Goal: Task Accomplishment & Management: Use online tool/utility

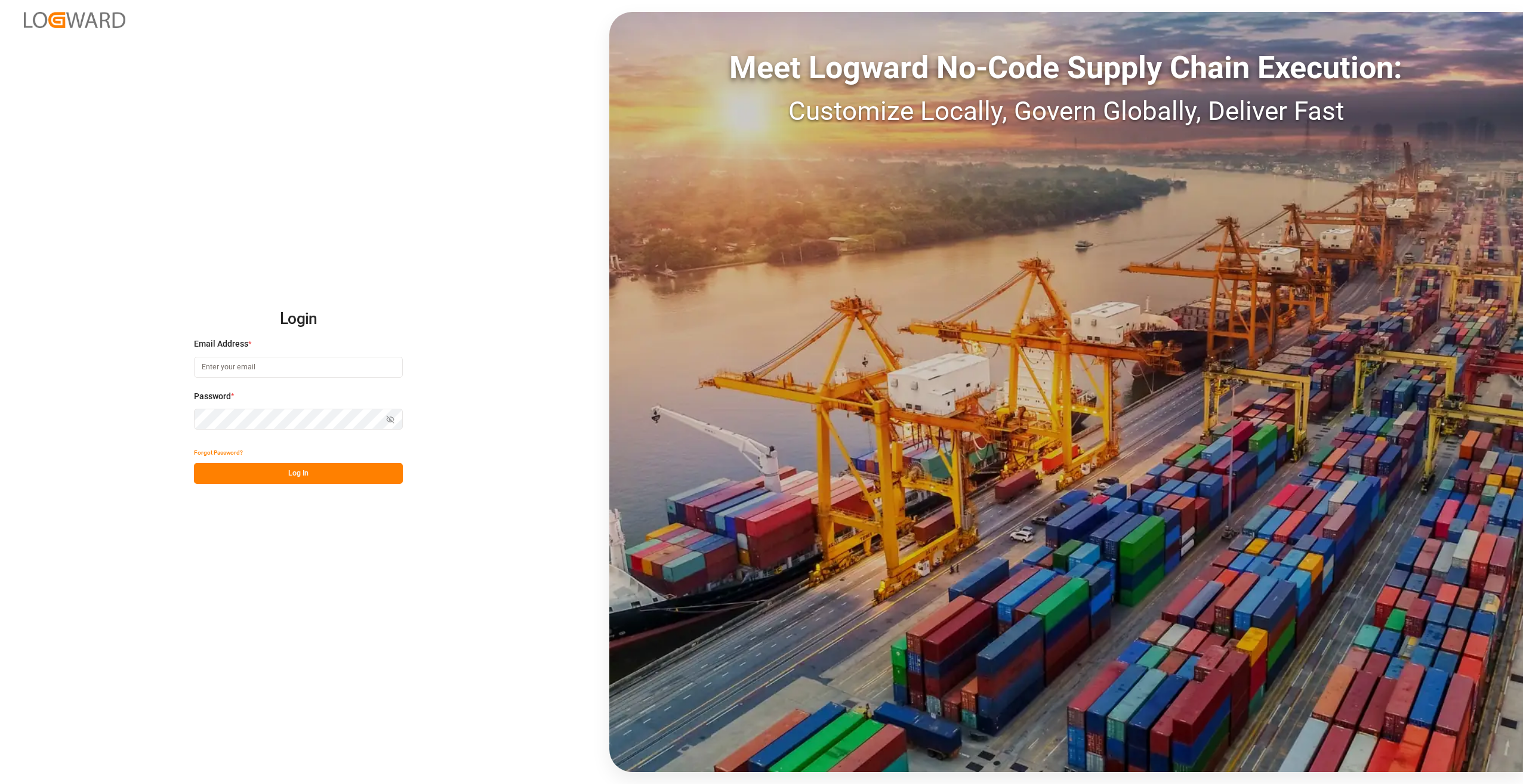
click at [270, 371] on input at bounding box center [298, 368] width 209 height 21
type input "M"
type input "[PERSON_NAME][EMAIL_ADDRESS][DOMAIN_NAME]"
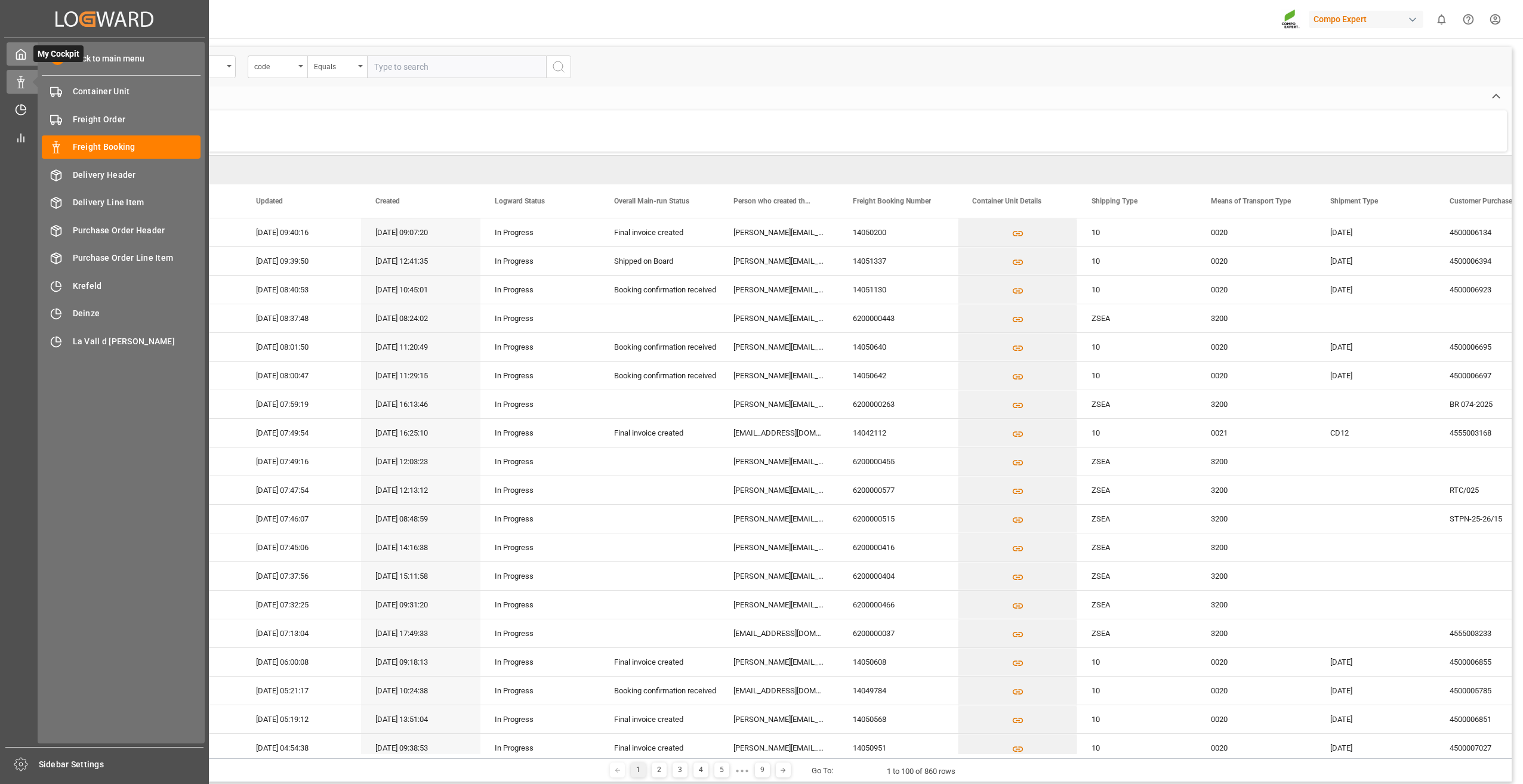
click at [18, 52] on icon at bounding box center [21, 55] width 9 height 10
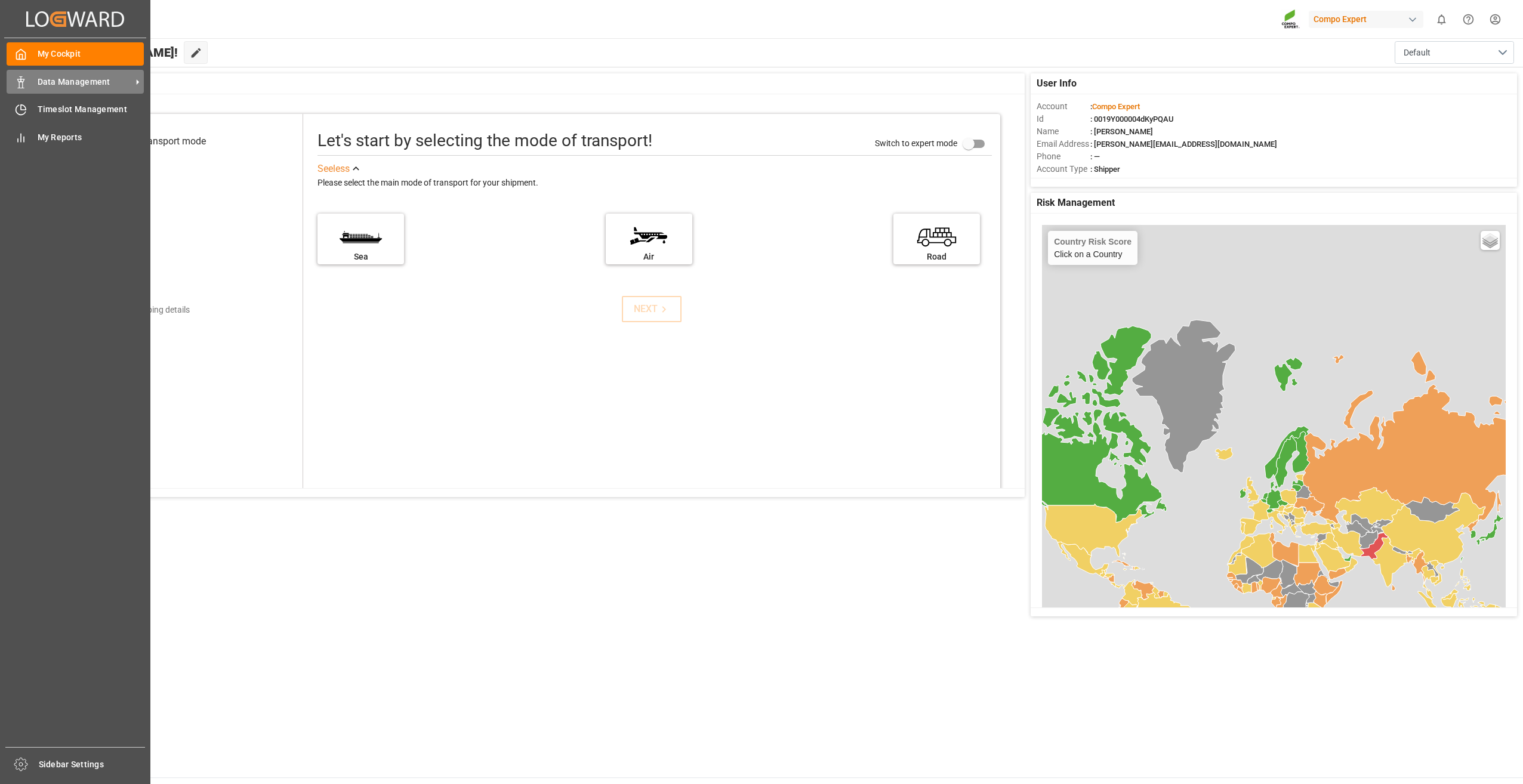
click at [63, 74] on div "Data Management Data Management" at bounding box center [74, 81] width 137 height 24
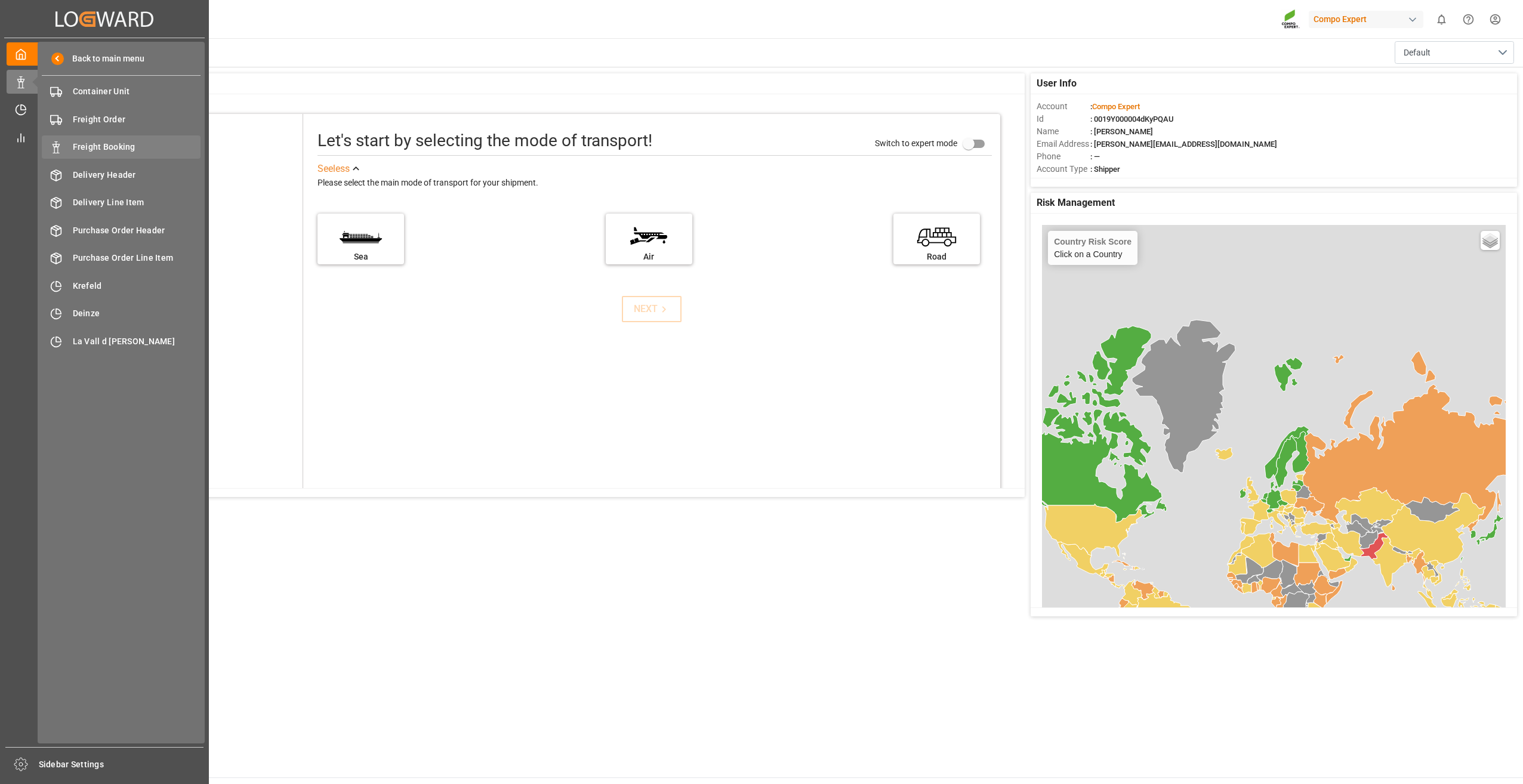
click at [109, 144] on span "Freight Booking" at bounding box center [137, 147] width 129 height 12
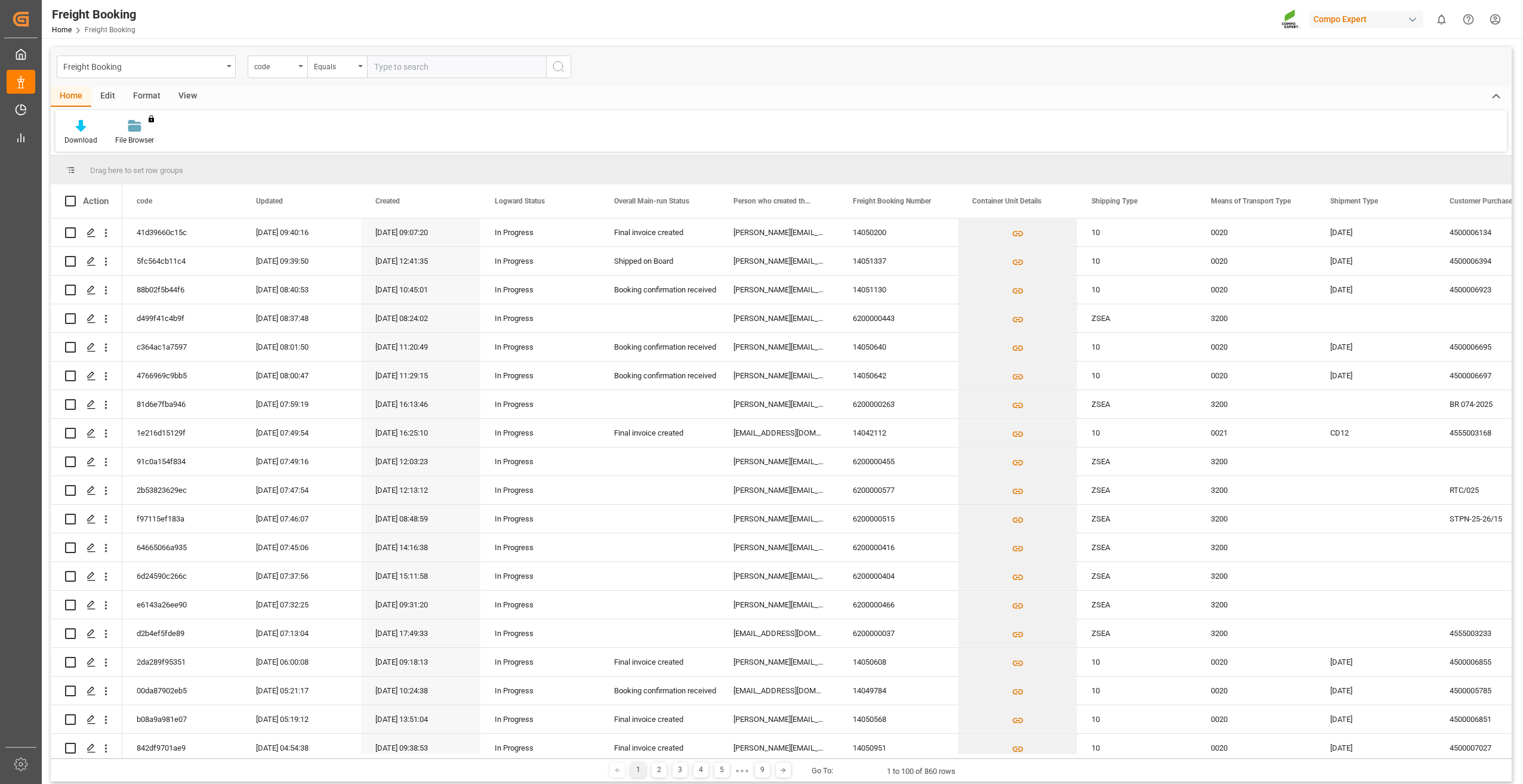
click at [139, 94] on div "Format" at bounding box center [147, 96] width 46 height 20
click at [187, 92] on div "View" at bounding box center [188, 96] width 37 height 20
click at [127, 119] on div "Default Standard Templates Save Template Reset Template" at bounding box center [781, 130] width 1451 height 41
click at [134, 124] on icon at bounding box center [136, 126] width 12 height 12
click at [137, 166] on div "Overview Countries" at bounding box center [167, 168] width 104 height 12
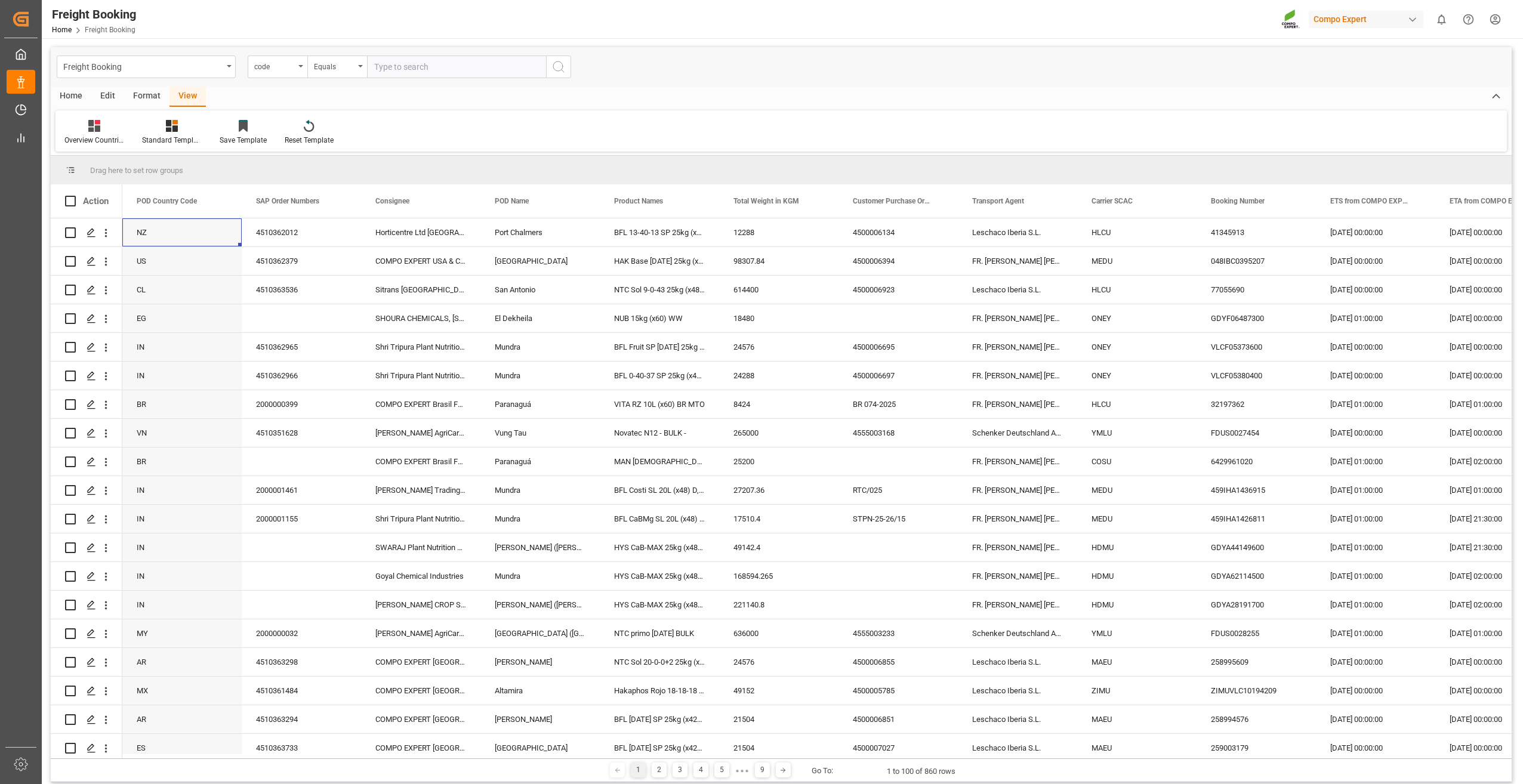
drag, startPoint x: 151, startPoint y: 234, endPoint x: 200, endPoint y: 162, distance: 87.1
click at [200, 162] on div "Drag here to set row groups Drag here to set column labels Action POD Country C…" at bounding box center [781, 457] width 1461 height 602
drag, startPoint x: 157, startPoint y: 200, endPoint x: 236, endPoint y: 166, distance: 86.0
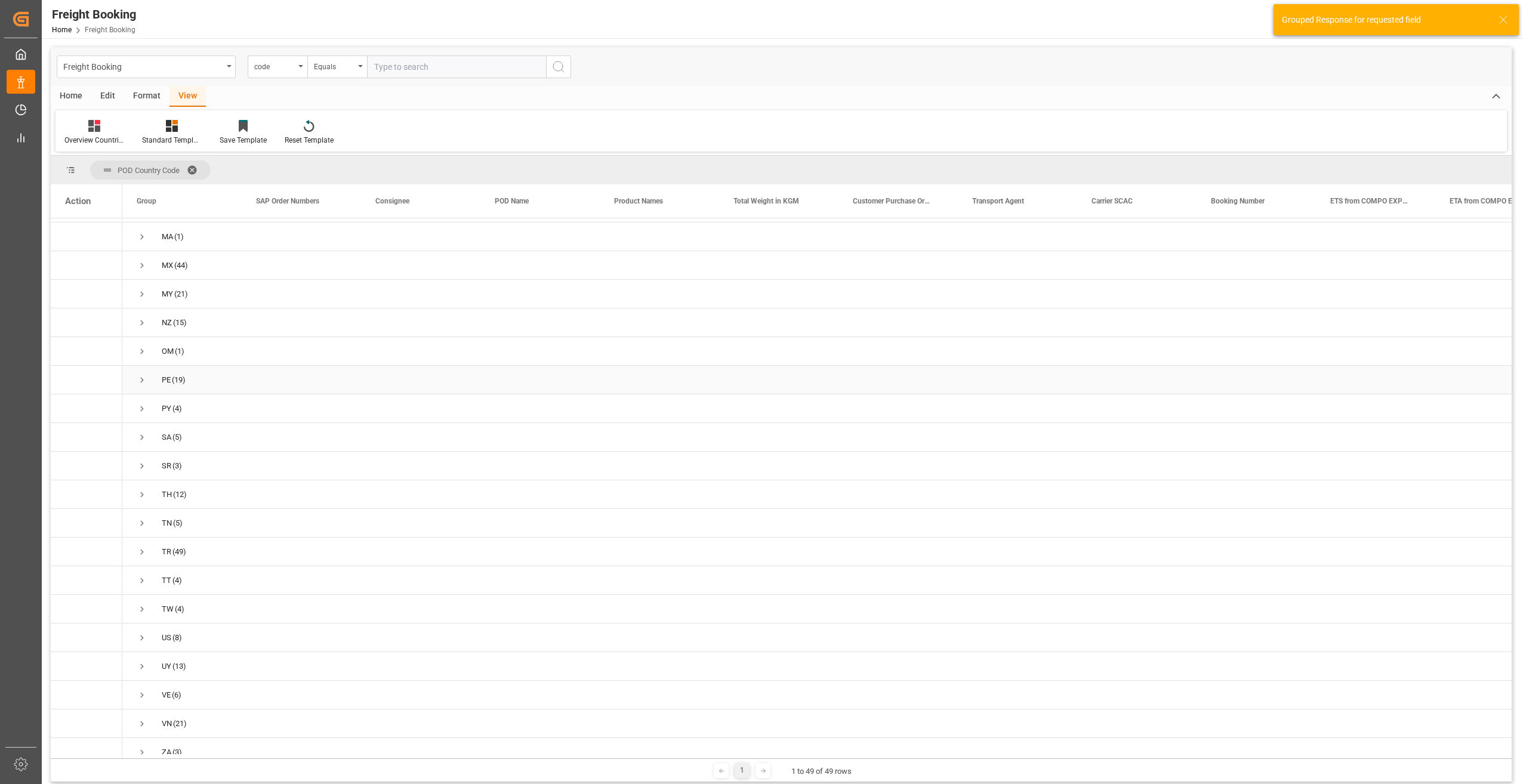
scroll to position [872, 0]
click at [141, 537] on span "Press SPACE to select this row." at bounding box center [142, 539] width 11 height 10
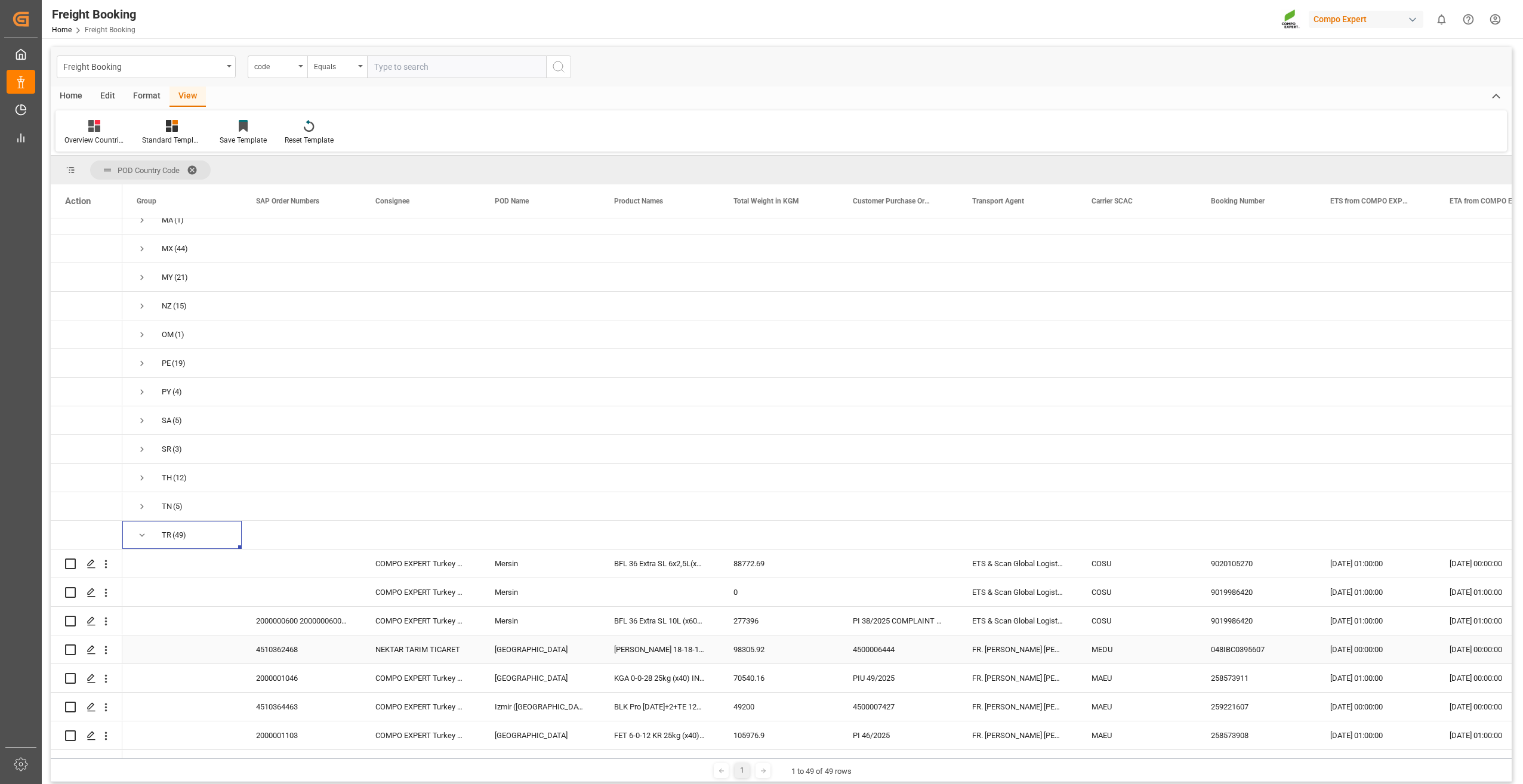
click at [249, 646] on div "4510362468" at bounding box center [301, 649] width 119 height 28
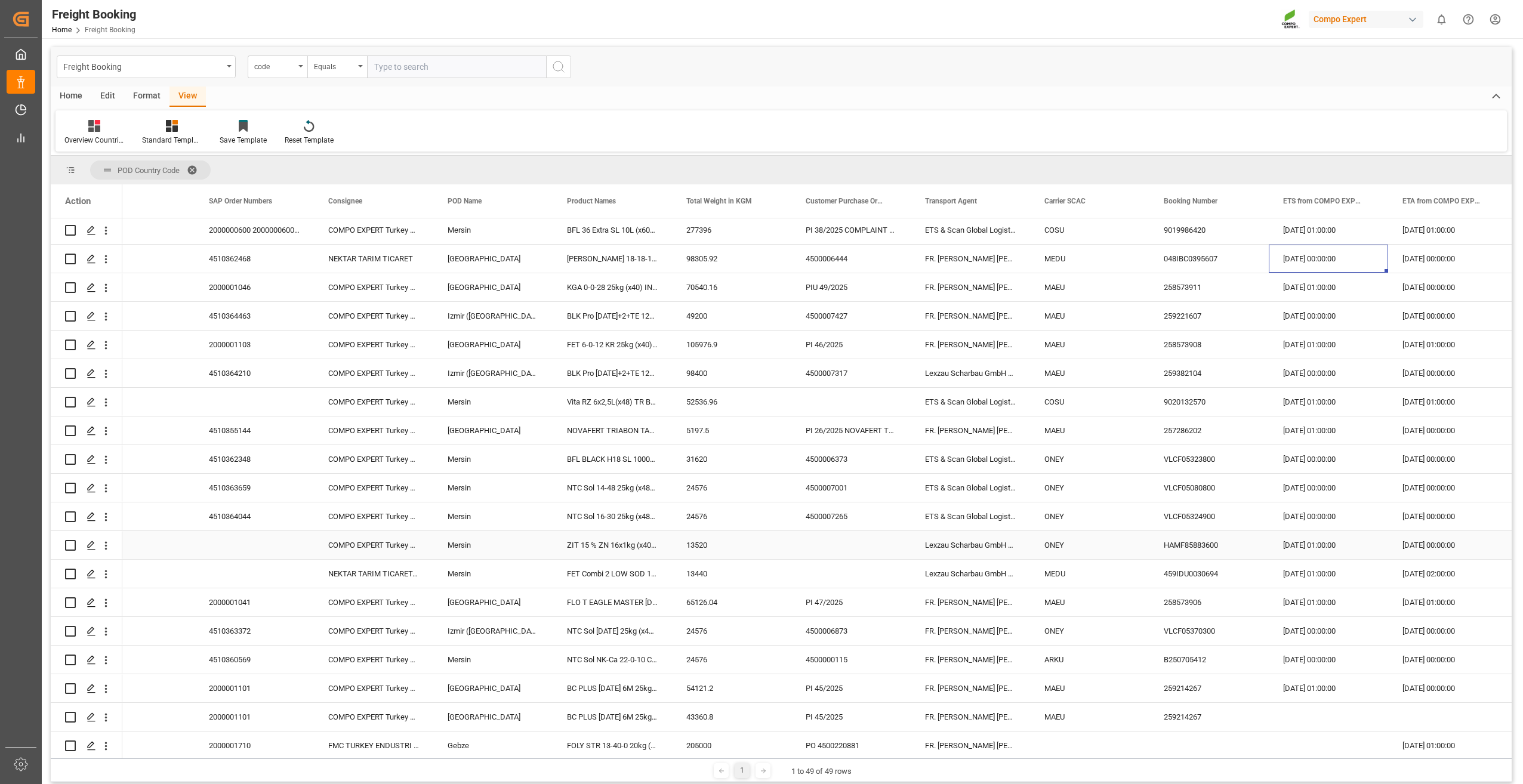
scroll to position [1289, 0]
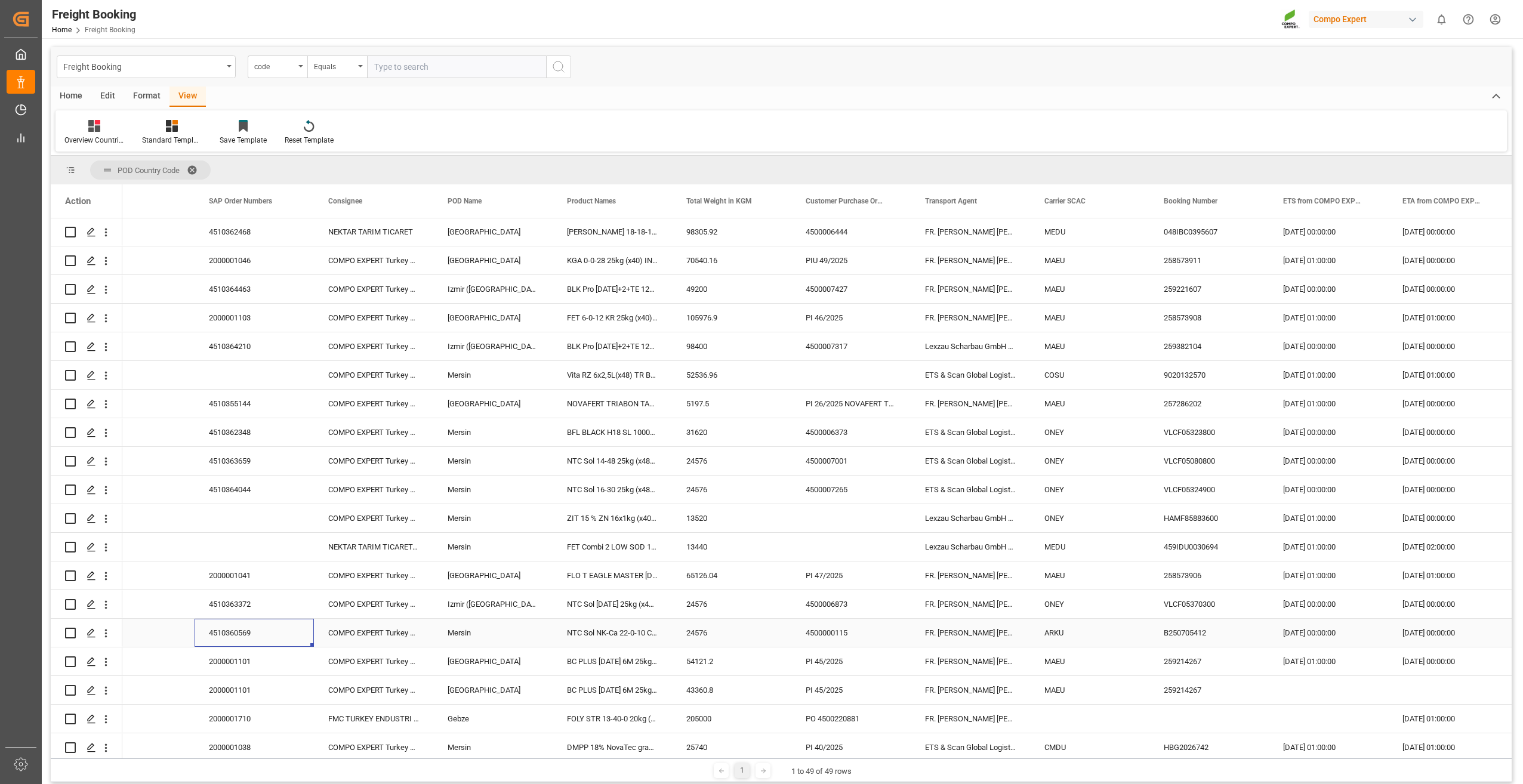
click at [224, 634] on div "4510360569" at bounding box center [254, 633] width 119 height 28
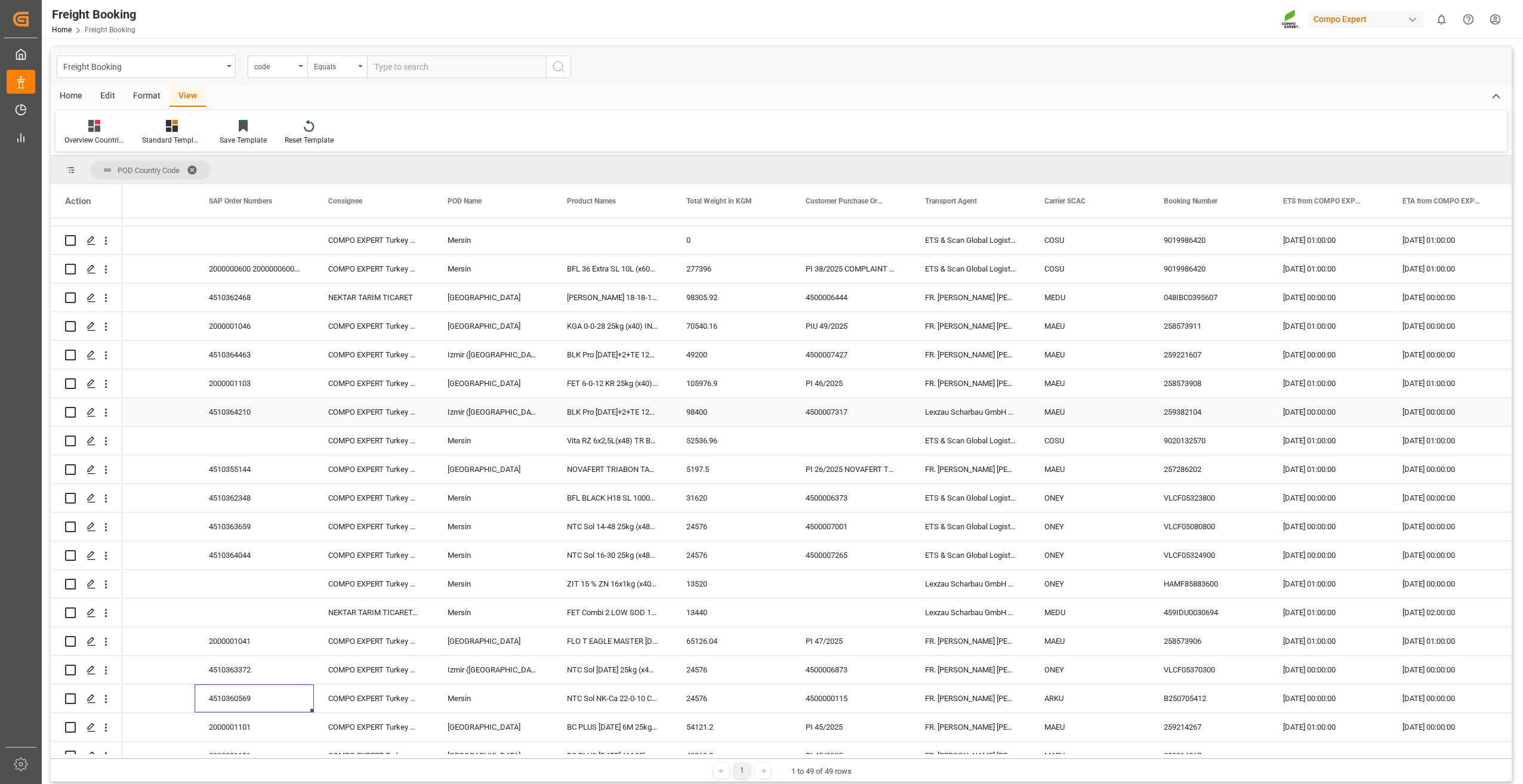
scroll to position [1110, 0]
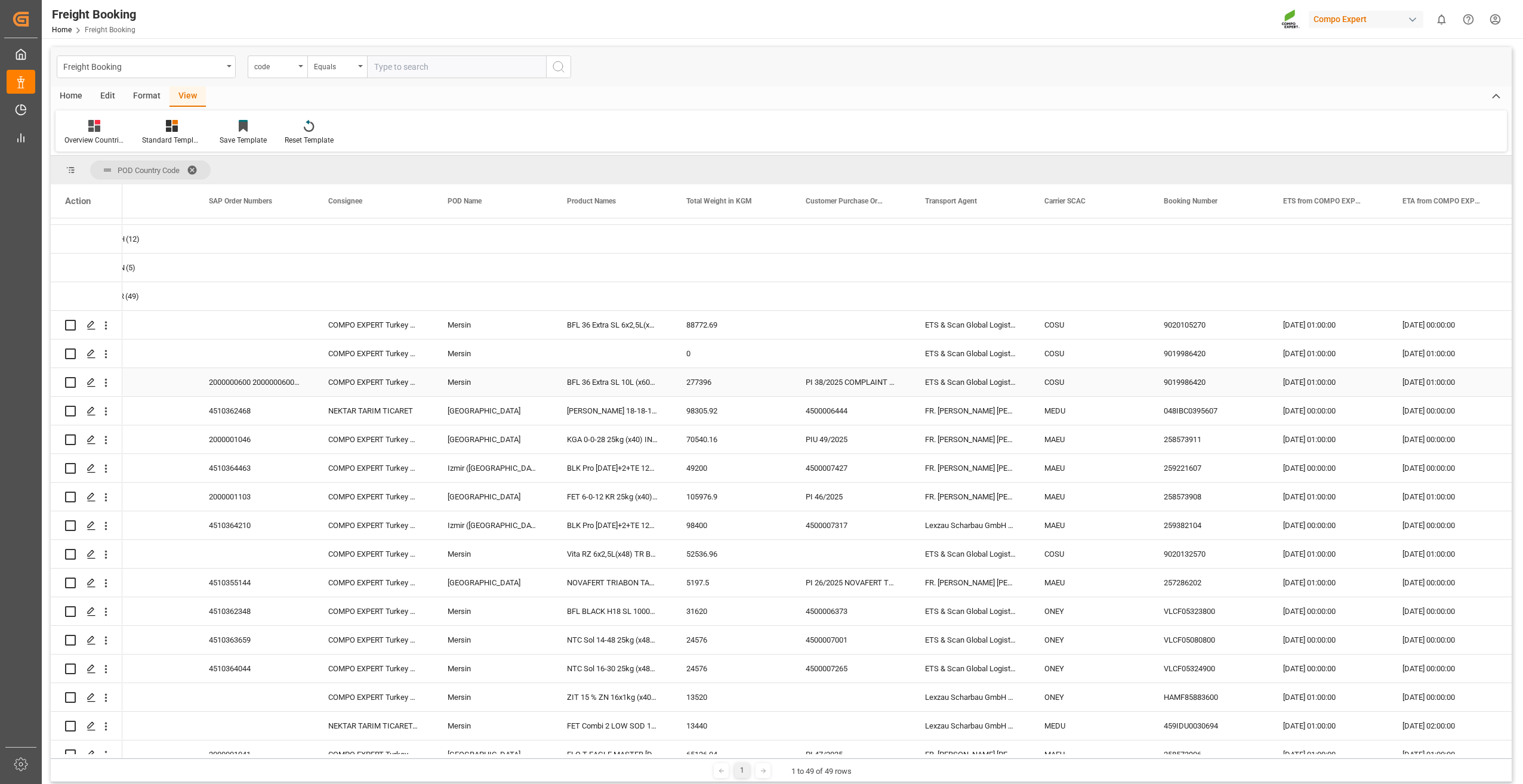
click at [247, 388] on div "2000000600 2000000600;2000000971 2000000971" at bounding box center [254, 382] width 119 height 28
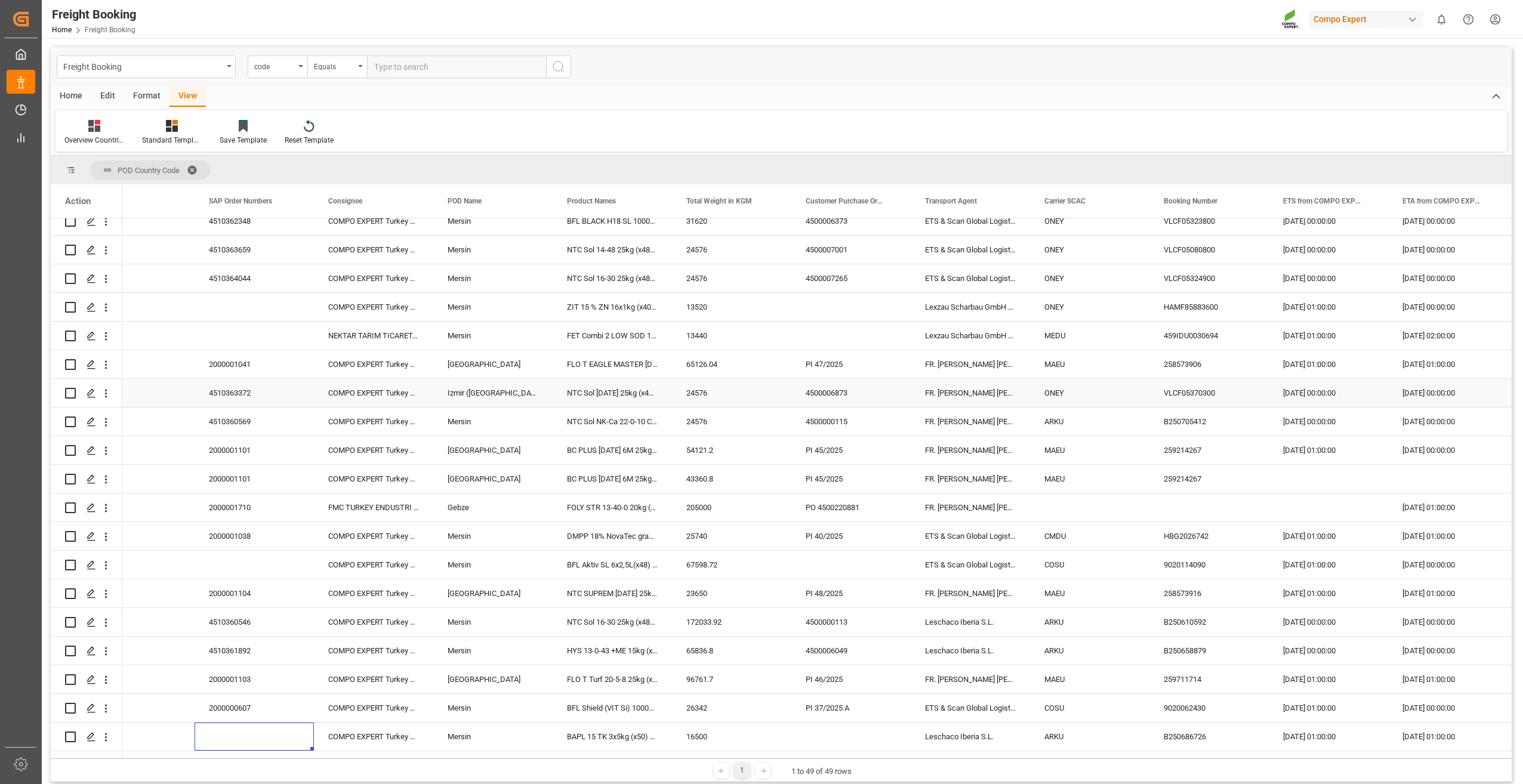
scroll to position [1529, 0]
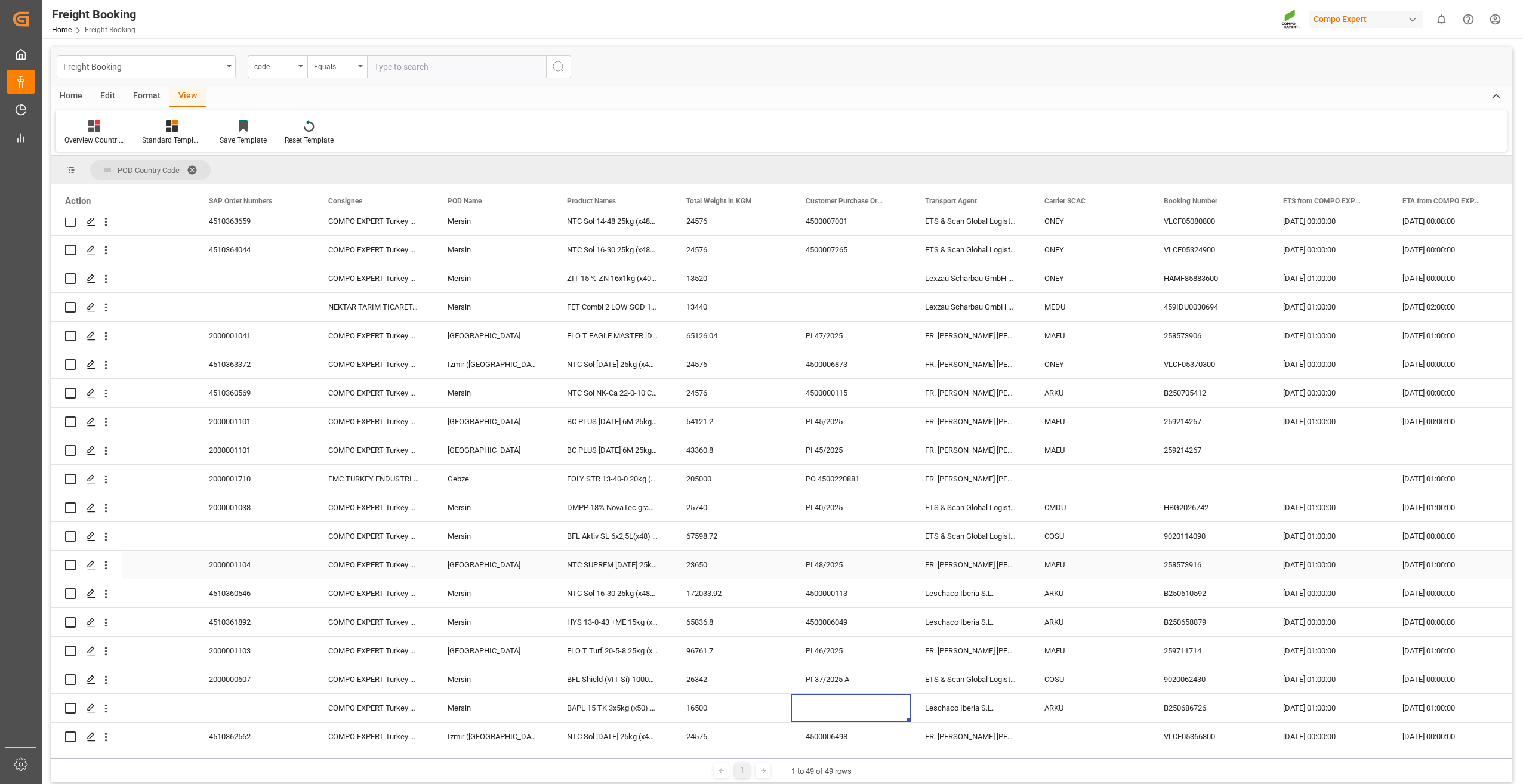
click at [256, 559] on div "2000001104" at bounding box center [254, 564] width 119 height 28
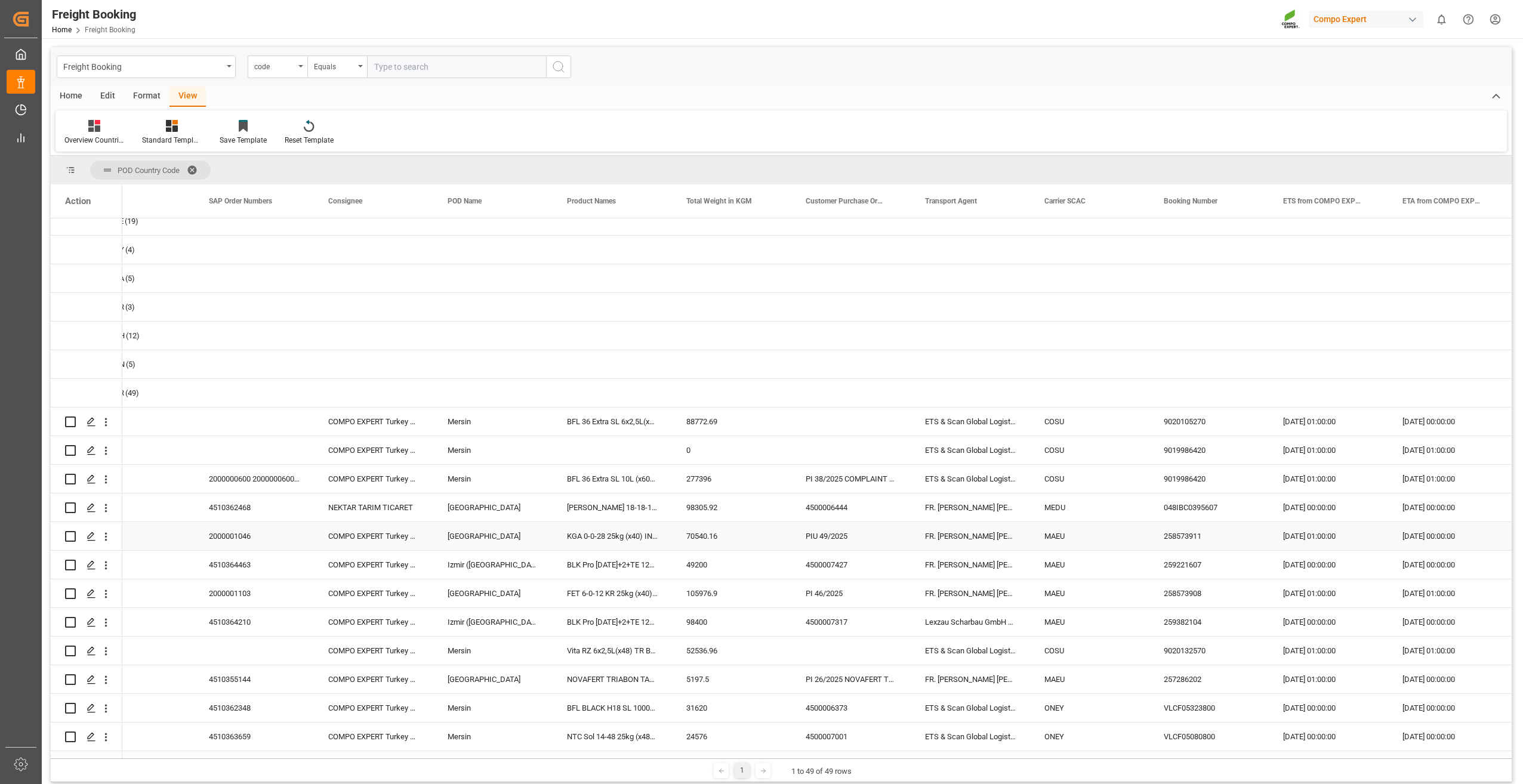
scroll to position [992, 0]
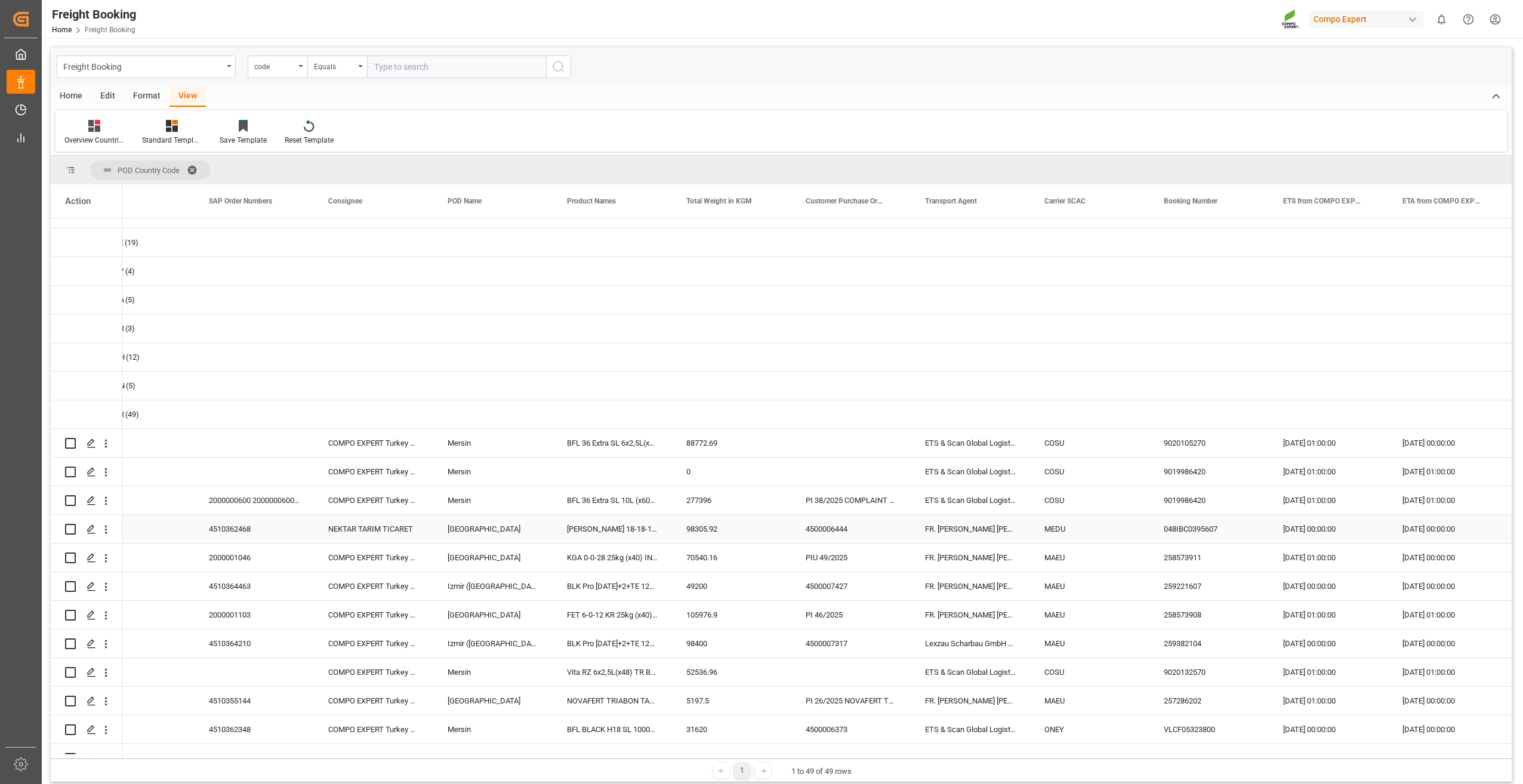
click at [251, 521] on div "4510362468" at bounding box center [254, 528] width 119 height 28
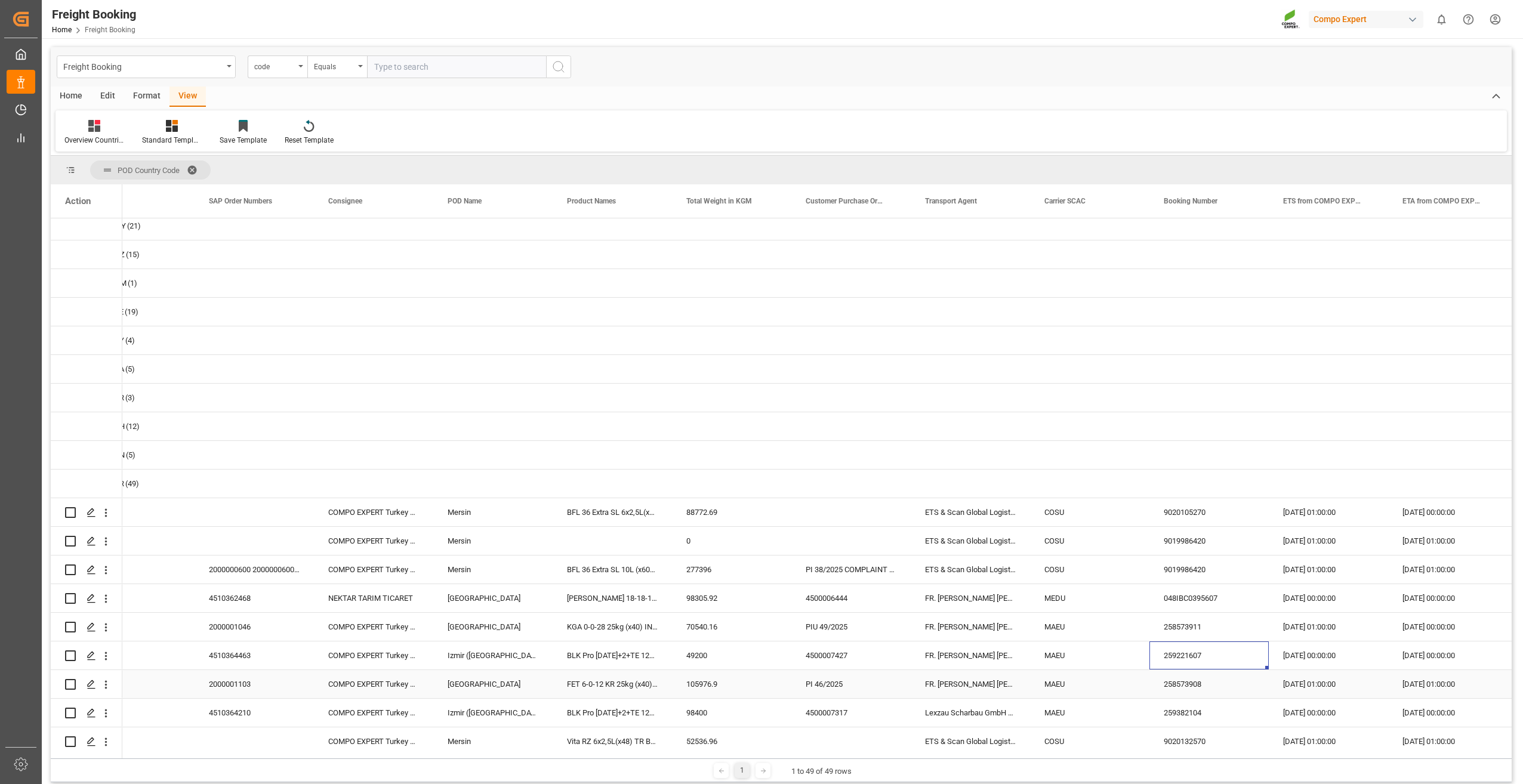
scroll to position [1052, 0]
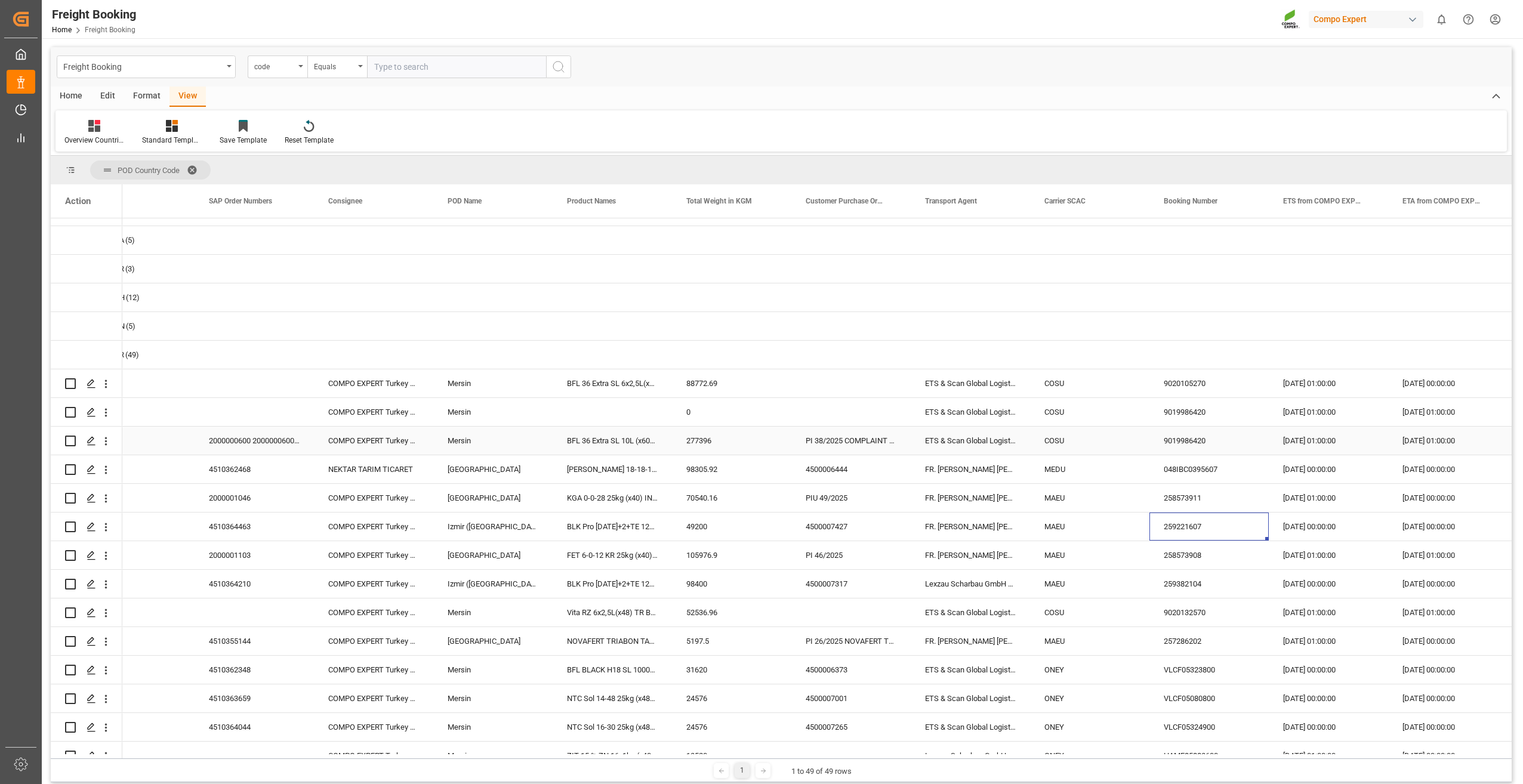
click at [262, 437] on div "2000000600 2000000600;2000000971 2000000971" at bounding box center [254, 440] width 119 height 28
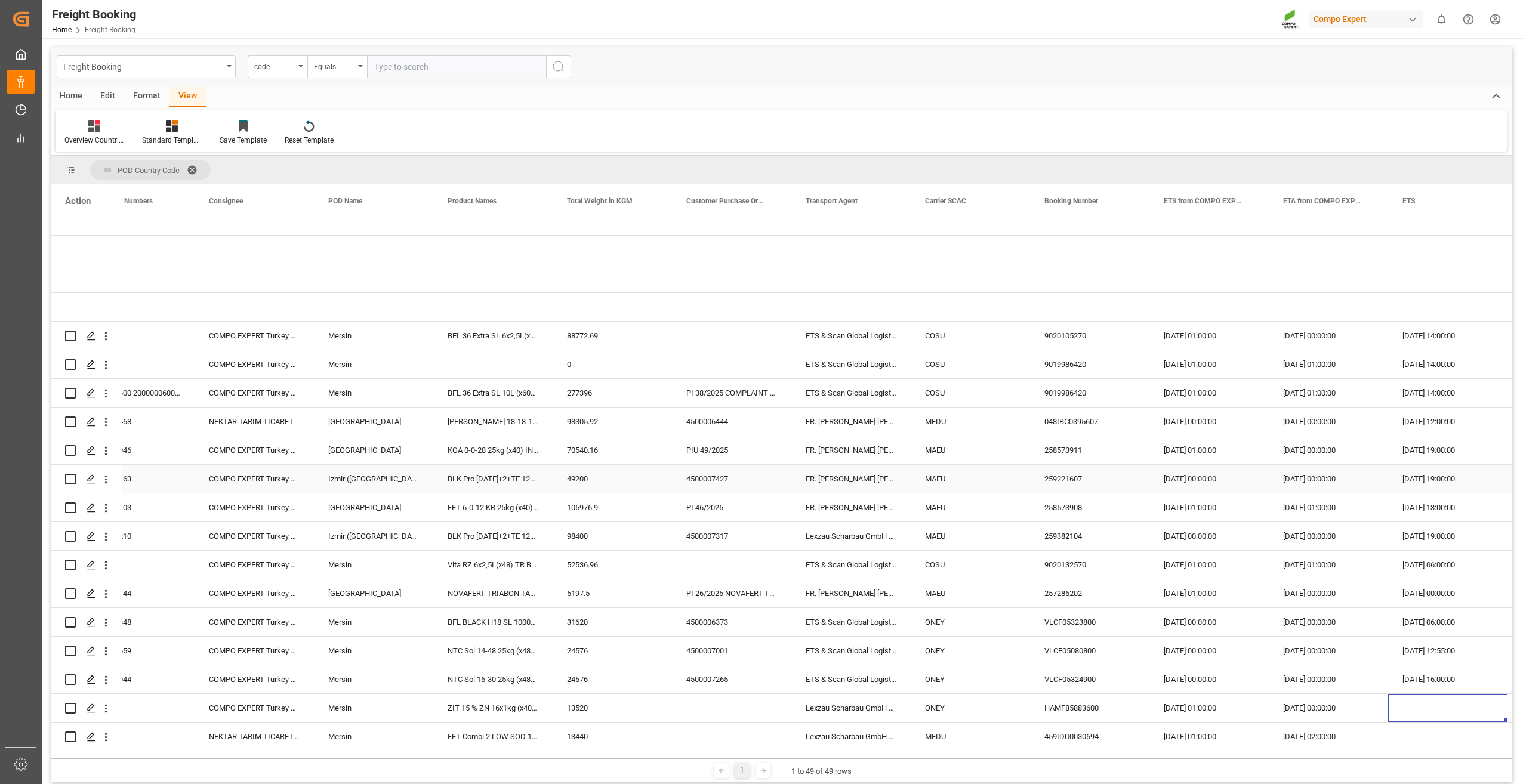
scroll to position [0, 166]
